Goal: Navigation & Orientation: Find specific page/section

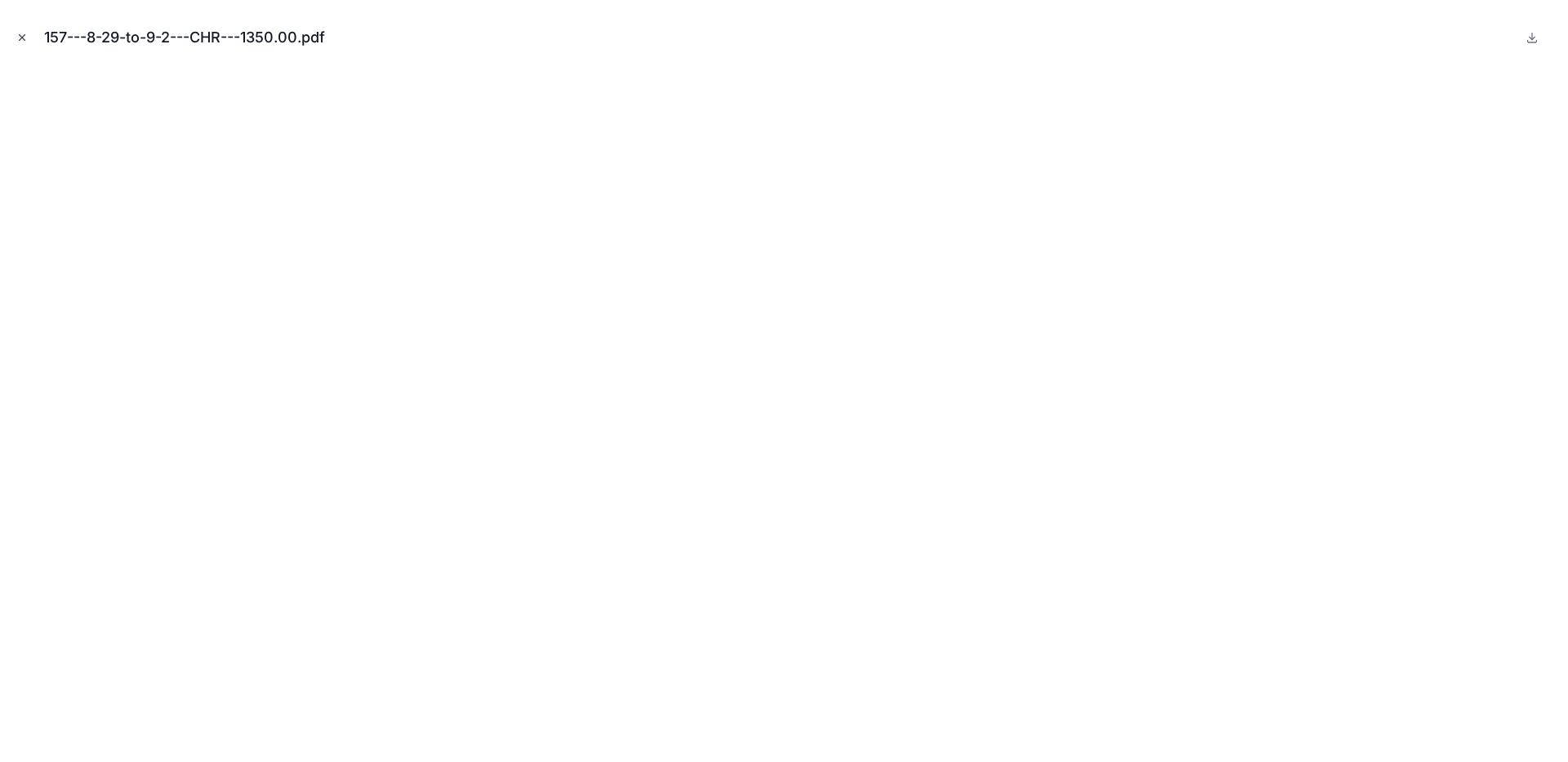
click at [18, 38] on icon "Close modal" at bounding box center [22, 37] width 12 height 12
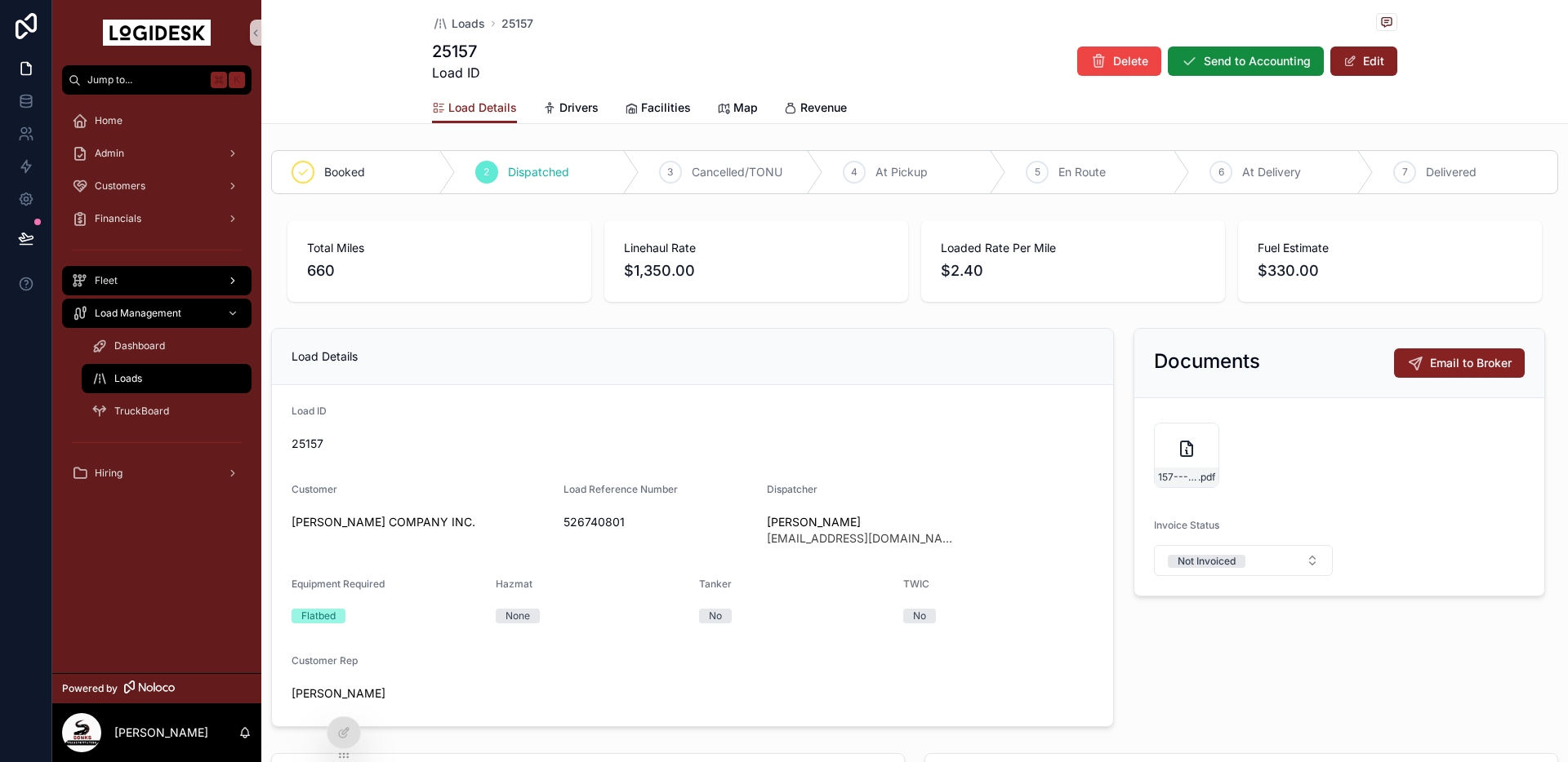
click at [122, 274] on div "Fleet" at bounding box center [157, 280] width 170 height 26
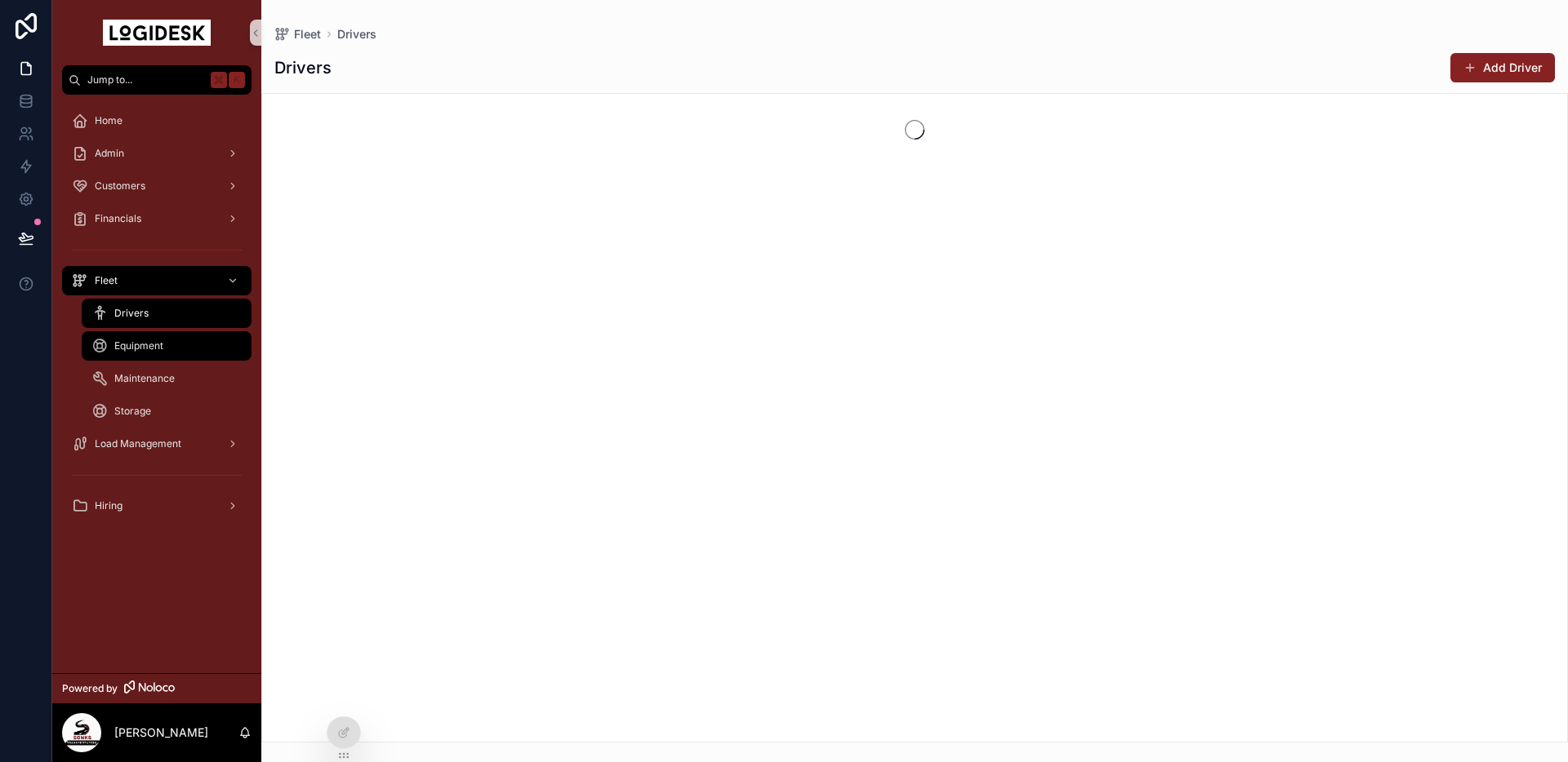
click at [142, 337] on div "Equipment" at bounding box center [166, 346] width 150 height 26
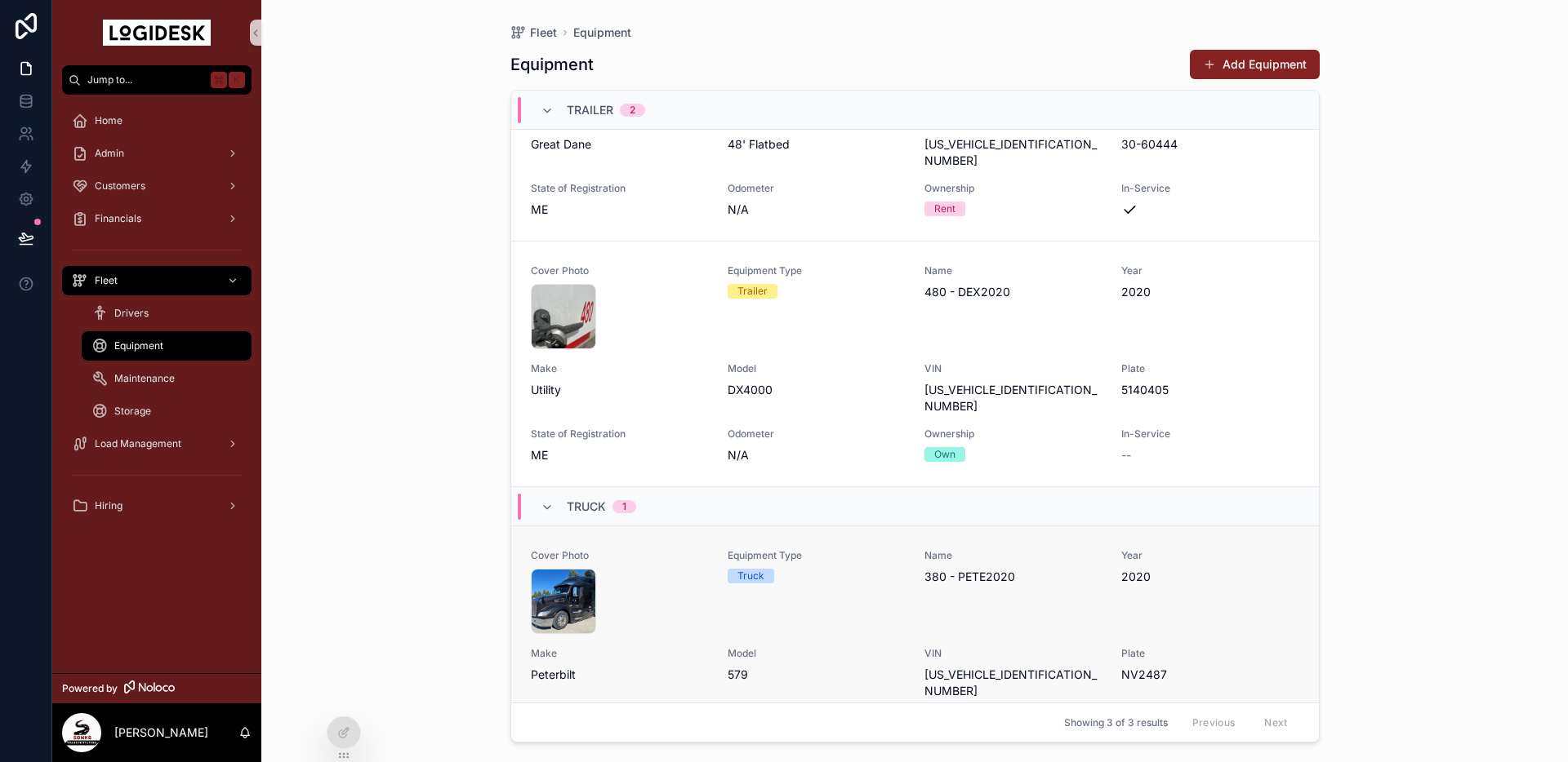
scroll to position [154, 0]
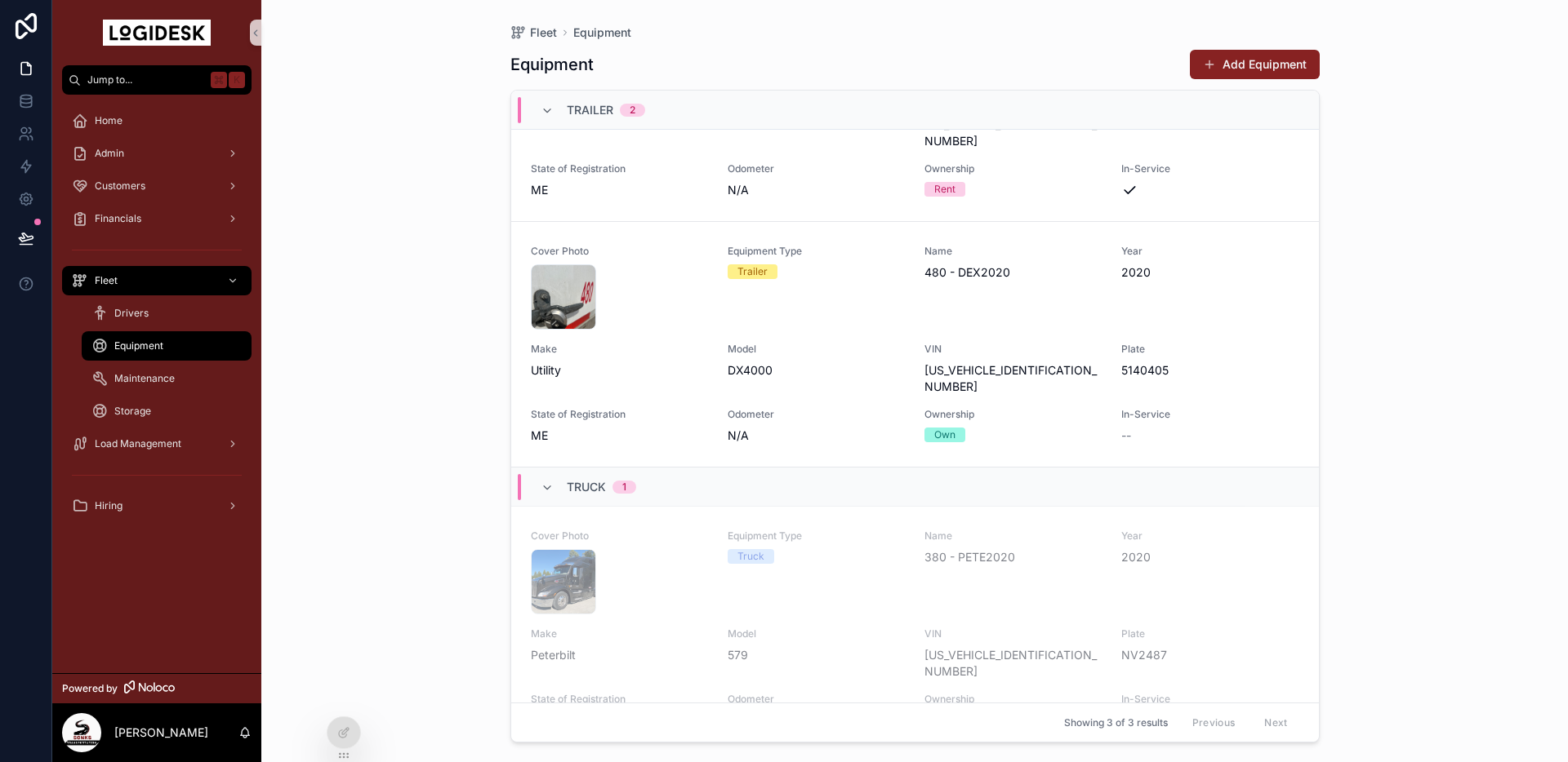
click at [833, 580] on div "Equipment Type Truck" at bounding box center [816, 572] width 178 height 85
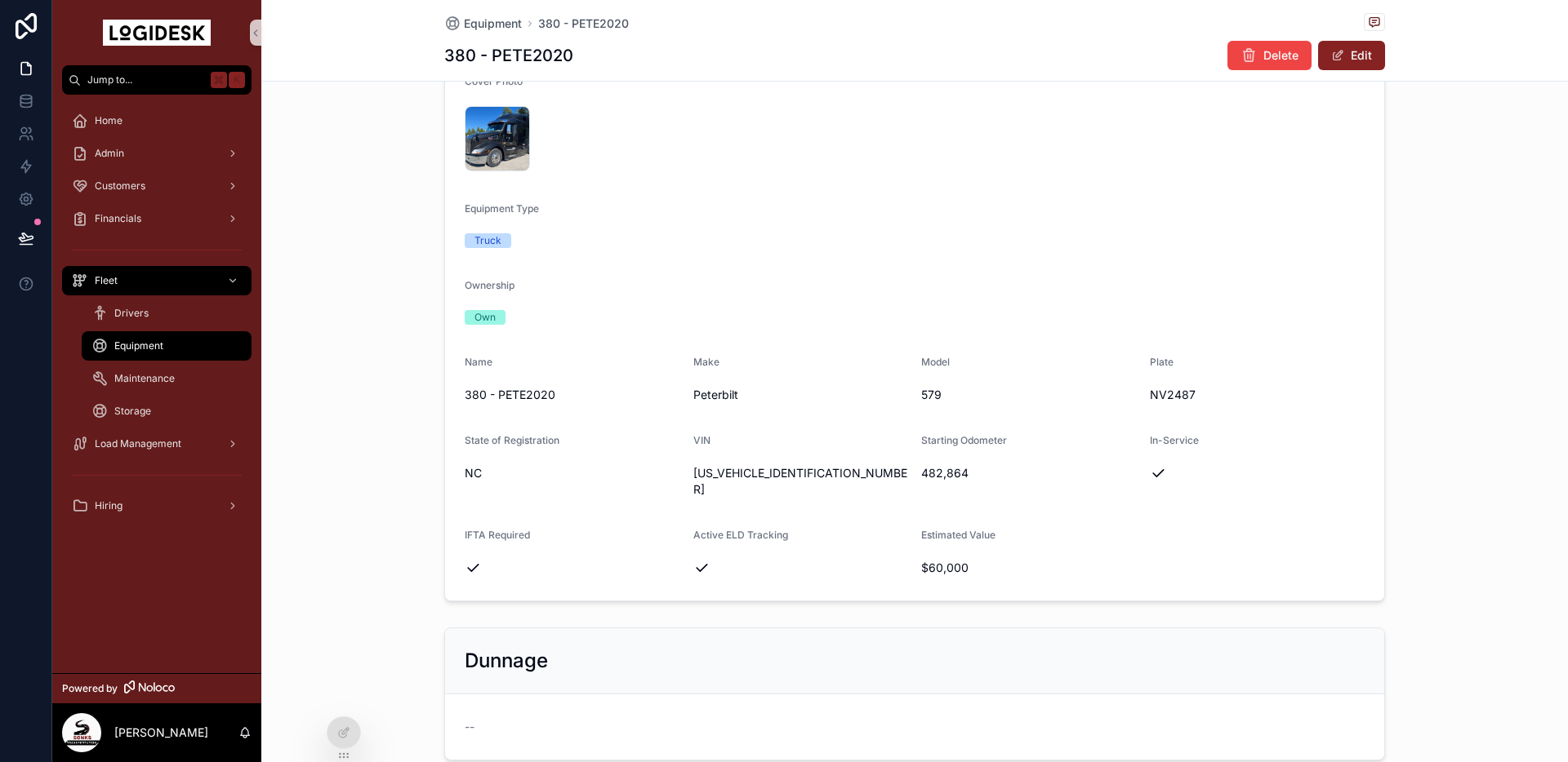
scroll to position [224, 0]
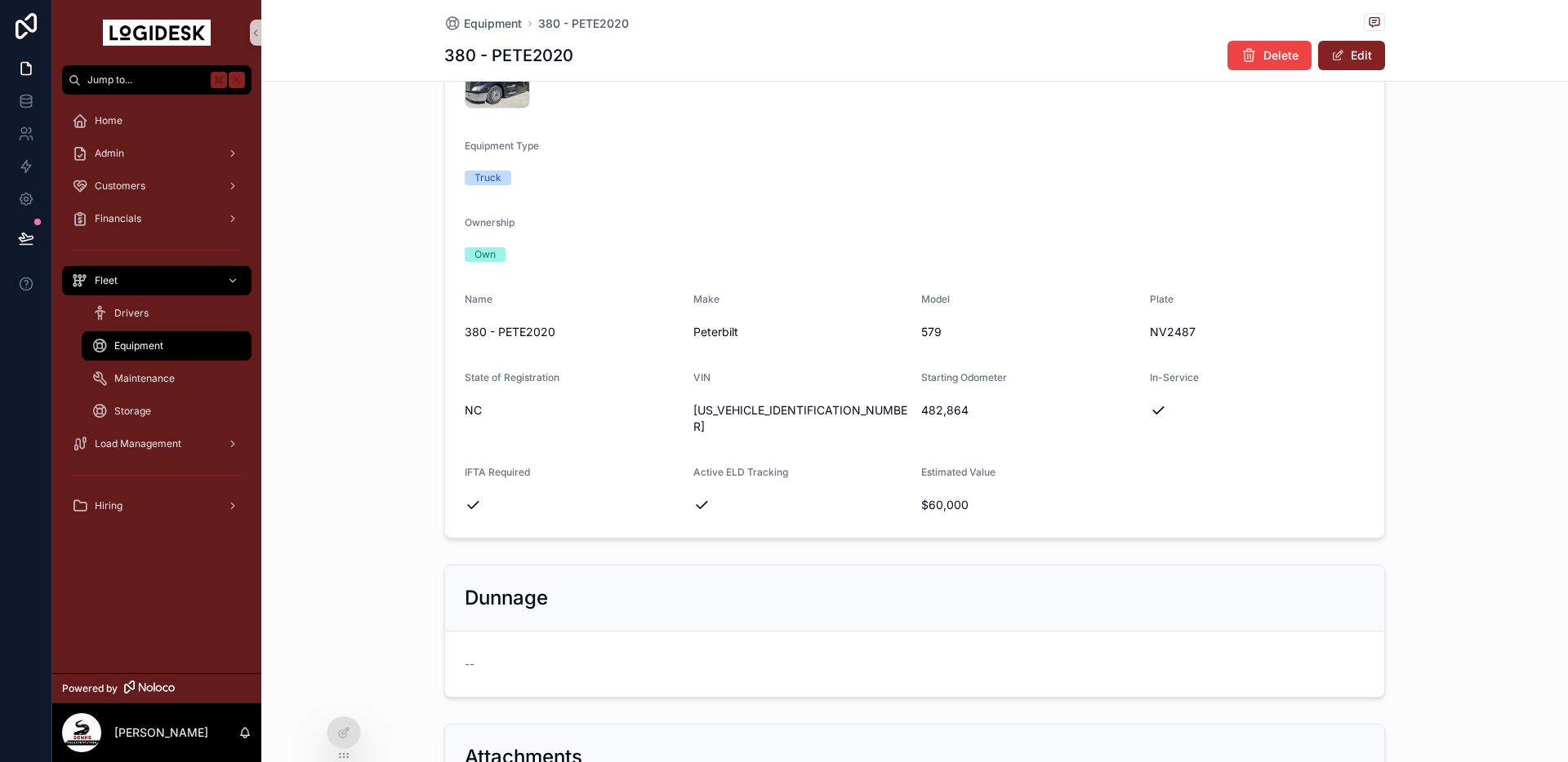
click at [723, 405] on span "[US_VEHICLE_IDENTIFICATION_NUMBER]" at bounding box center [801, 418] width 216 height 32
drag, startPoint x: 692, startPoint y: 410, endPoint x: 818, endPoint y: 406, distance: 126.1
click at [818, 406] on form "Cover Photo Screenshot-2025-01-24-at-5.46.05-PM .png Equipment Type Truck Owner…" at bounding box center [914, 265] width 939 height 545
copy span "[US_VEHICLE_IDENTIFICATION_NUMBER]"
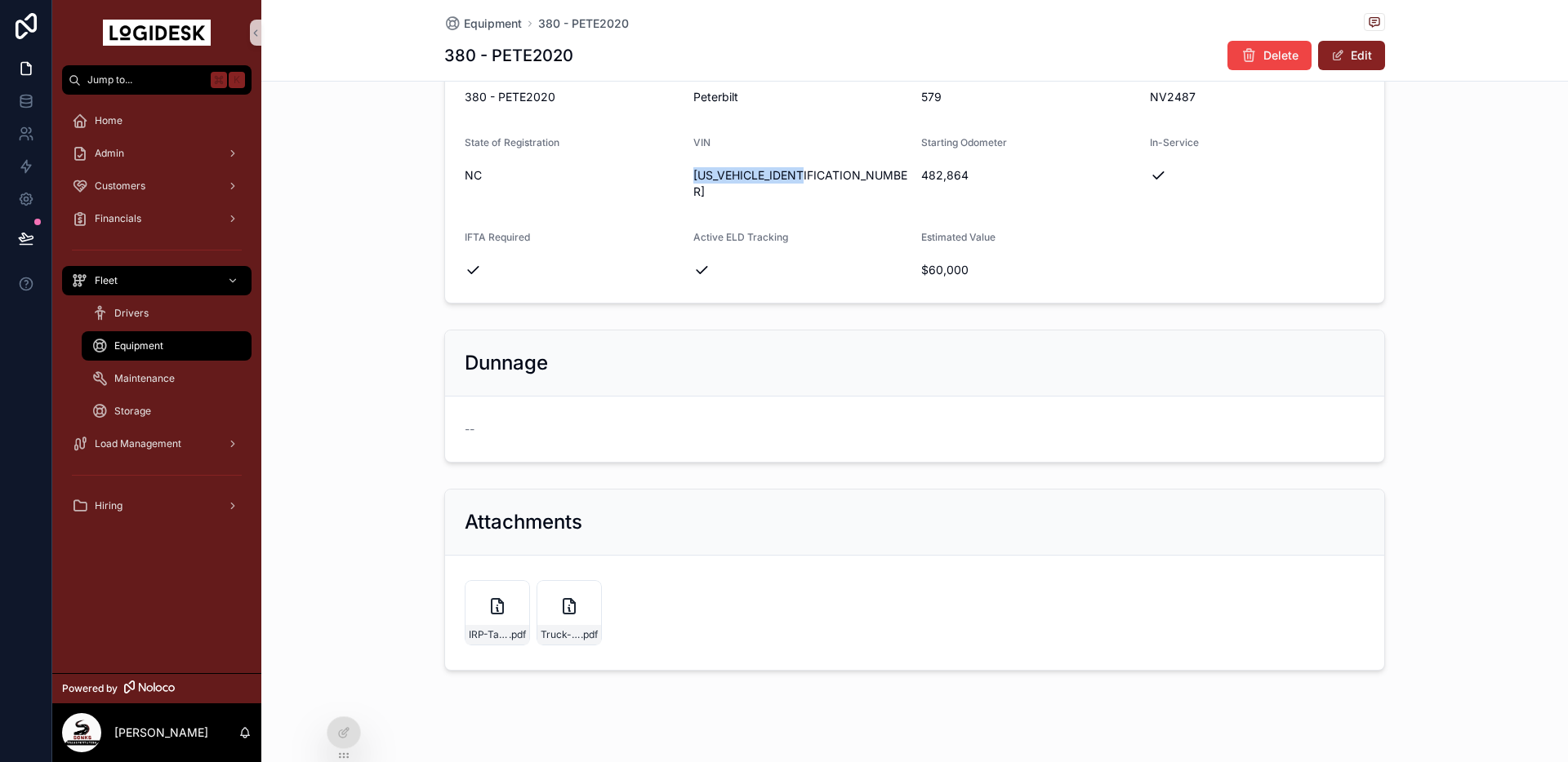
scroll to position [0, 0]
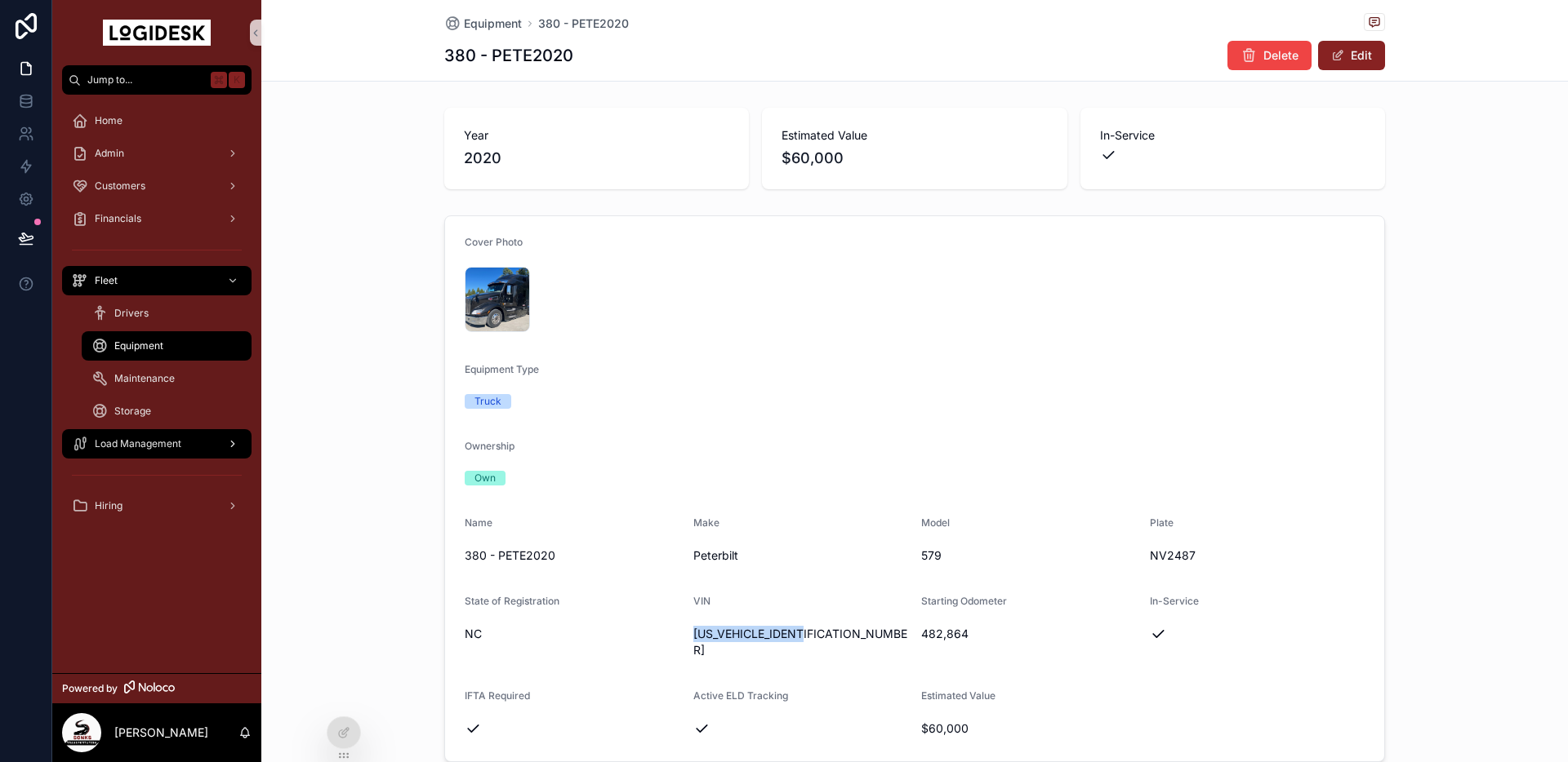
click at [113, 444] on span "Load Management" at bounding box center [138, 444] width 86 height 13
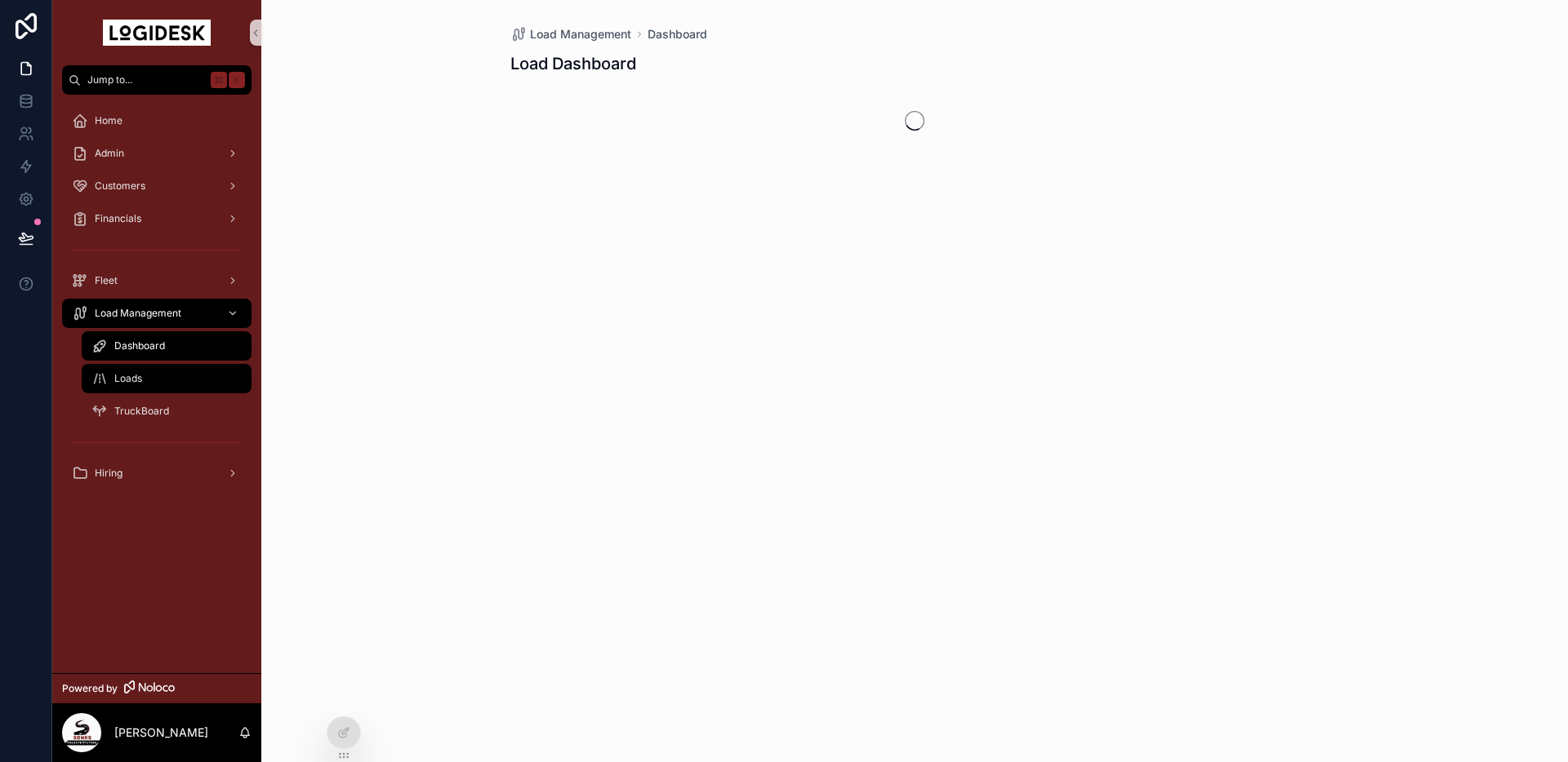
click at [135, 373] on span "Loads" at bounding box center [128, 379] width 27 height 13
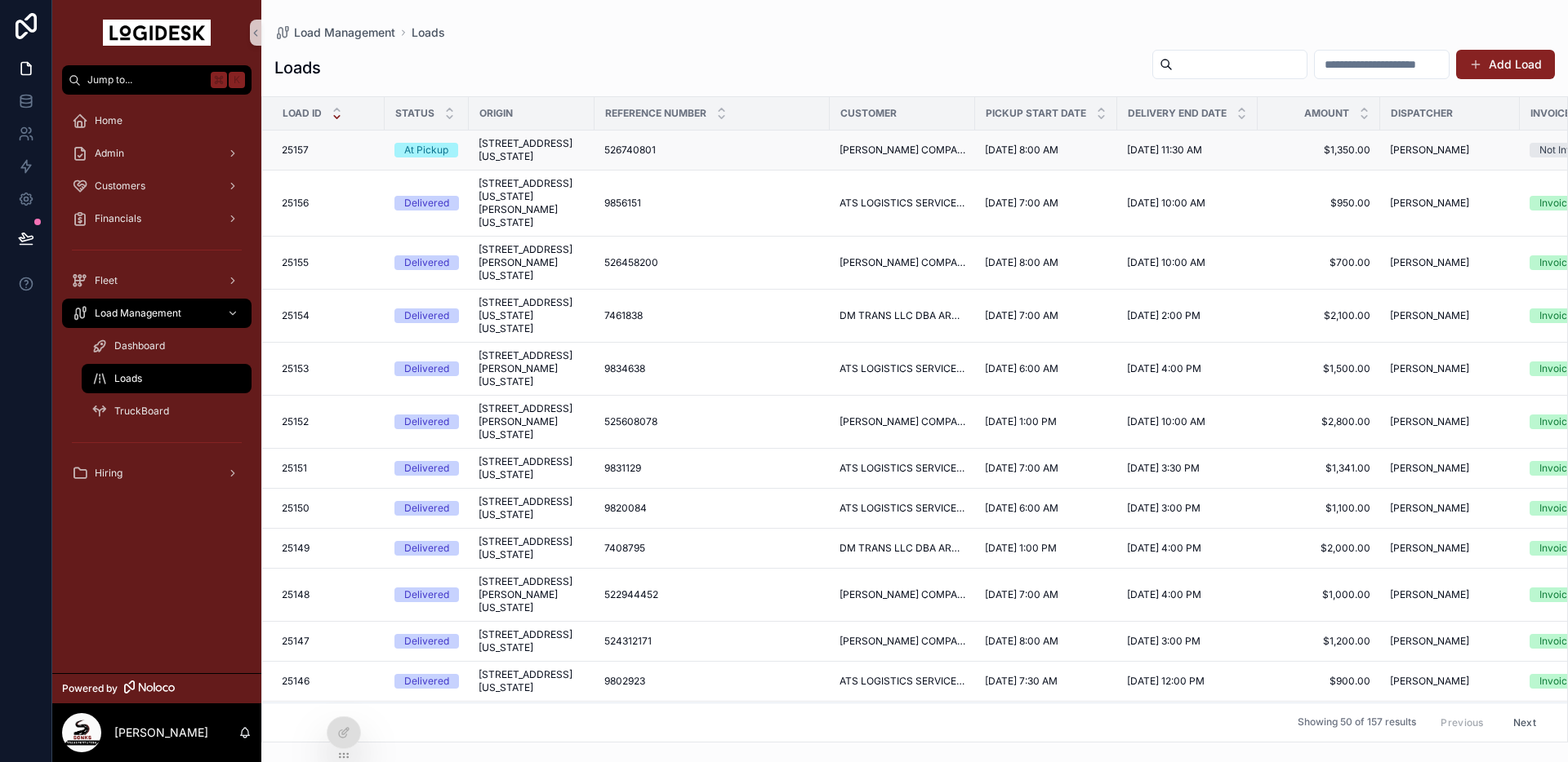
click at [524, 163] on span "[STREET_ADDRESS][US_STATE]" at bounding box center [532, 149] width 106 height 26
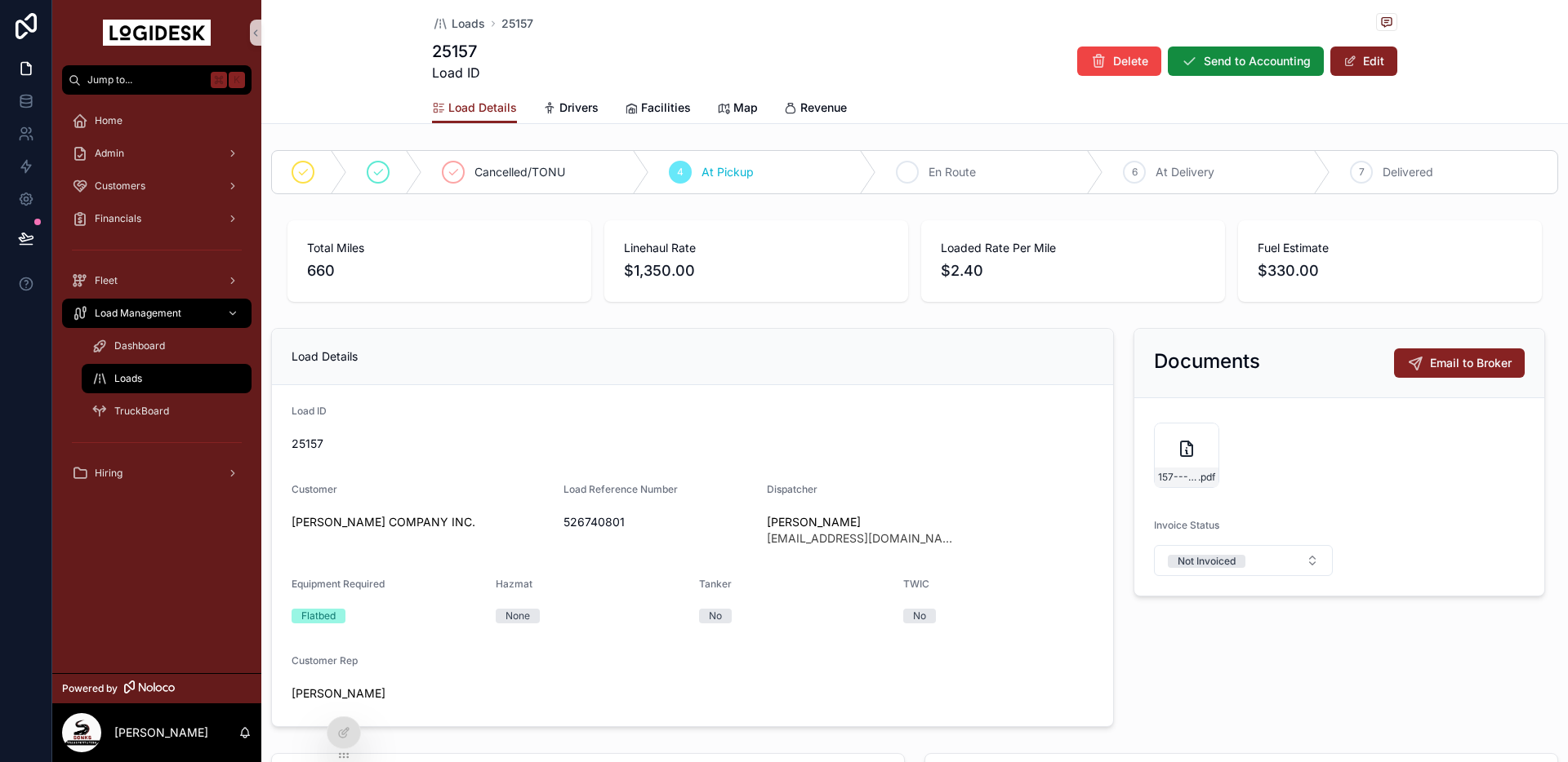
click at [1013, 184] on div "5 En Route" at bounding box center [990, 172] width 227 height 42
click at [129, 376] on span "Loads" at bounding box center [128, 379] width 27 height 13
